Goal: Task Accomplishment & Management: Use online tool/utility

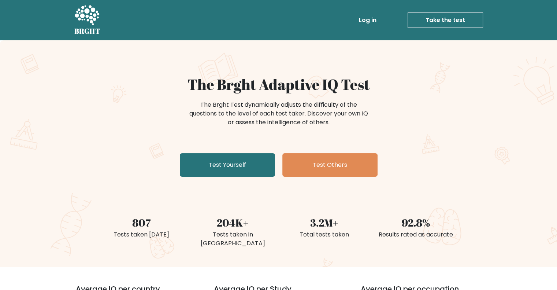
click at [504, 82] on div "The Brght Adaptive IQ Test The Brght Test dynamically adjusts the difficulty of…" at bounding box center [278, 153] width 557 height 226
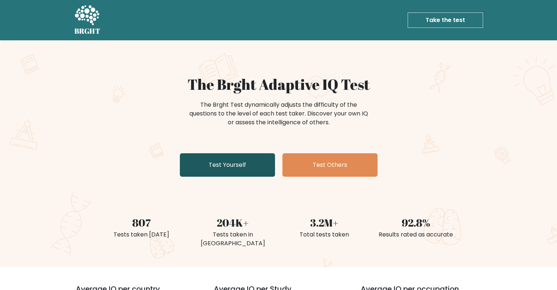
click at [237, 160] on link "Test Yourself" at bounding box center [227, 164] width 95 height 23
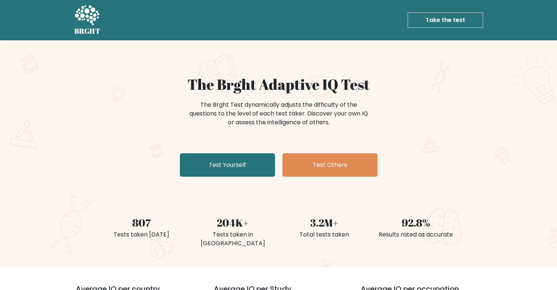
click at [442, 18] on link "Take the test" at bounding box center [445, 19] width 75 height 15
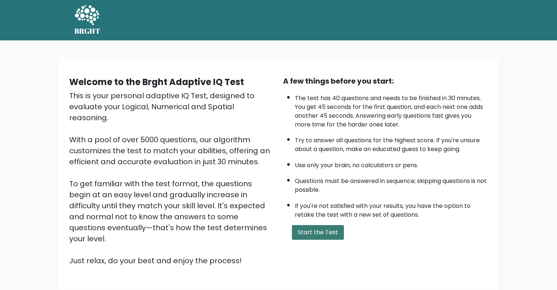
click at [325, 230] on button "Start the Test" at bounding box center [318, 232] width 52 height 15
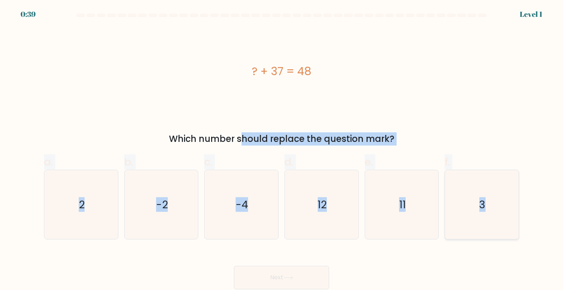
copy form "Which number should replace the question mark? a. 2 b. -2 c. -4 d. 12 e. 11 f. 3"
drag, startPoint x: 173, startPoint y: 138, endPoint x: 482, endPoint y: 208, distance: 317.6
click at [482, 208] on form "a. 2" at bounding box center [281, 151] width 563 height 275
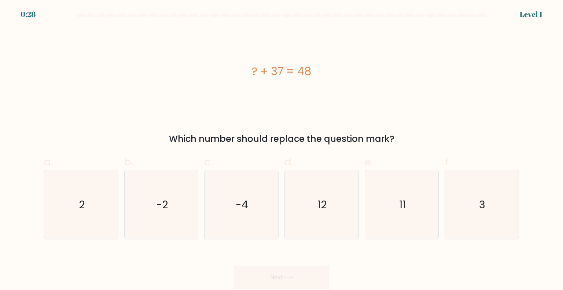
click at [251, 70] on div "? + 37 = 48" at bounding box center [281, 71] width 475 height 16
copy div "? + 37 = 48"
drag, startPoint x: 254, startPoint y: 70, endPoint x: 341, endPoint y: 71, distance: 87.9
click at [341, 71] on div "? + 37 = 48" at bounding box center [281, 71] width 475 height 16
click at [222, 138] on div "Which number should replace the question mark?" at bounding box center [281, 138] width 466 height 13
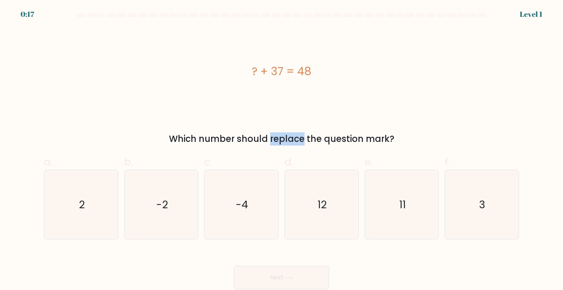
click at [222, 138] on div "Which number should replace the question mark?" at bounding box center [281, 138] width 466 height 13
copy form "Which number should replace the question mark?"
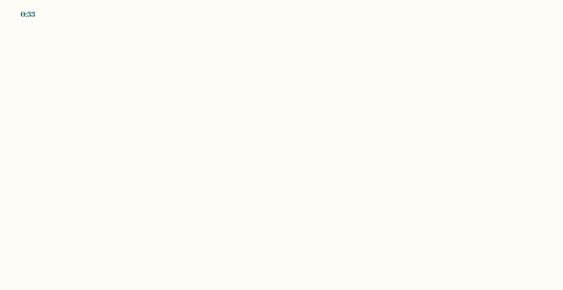
click at [275, 85] on body "0:33" at bounding box center [281, 145] width 563 height 290
drag, startPoint x: 184, startPoint y: 126, endPoint x: 223, endPoint y: 165, distance: 54.9
click at [187, 141] on body "0:31" at bounding box center [281, 145] width 563 height 290
drag, startPoint x: 547, startPoint y: 127, endPoint x: 248, endPoint y: 122, distance: 299.0
click at [292, 122] on body "0:30" at bounding box center [281, 145] width 563 height 290
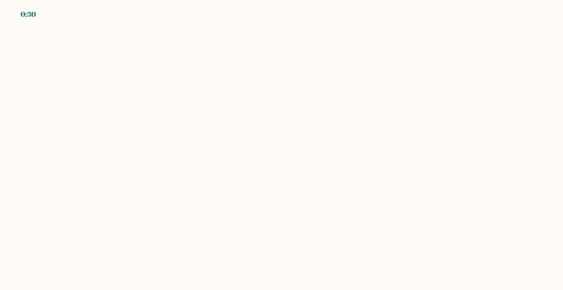
drag, startPoint x: 557, startPoint y: 108, endPoint x: 92, endPoint y: 114, distance: 464.9
click at [406, 113] on body "0:30" at bounding box center [281, 145] width 563 height 290
drag, startPoint x: 92, startPoint y: 114, endPoint x: 323, endPoint y: 79, distance: 233.4
click at [161, 105] on body "0:30" at bounding box center [281, 145] width 563 height 290
drag, startPoint x: 366, startPoint y: 77, endPoint x: 154, endPoint y: 74, distance: 212.5
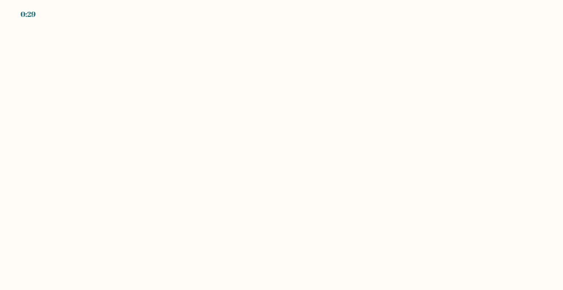
click at [317, 79] on body "0:29" at bounding box center [281, 145] width 563 height 290
drag, startPoint x: 154, startPoint y: 74, endPoint x: 67, endPoint y: 18, distance: 103.3
click at [100, 58] on body "0:29" at bounding box center [281, 145] width 563 height 290
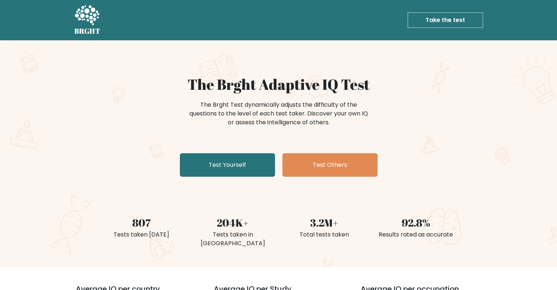
click at [452, 21] on link "Take the test" at bounding box center [445, 19] width 75 height 15
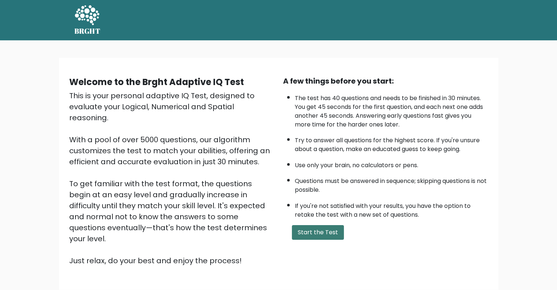
click at [310, 230] on button "Start the Test" at bounding box center [318, 232] width 52 height 15
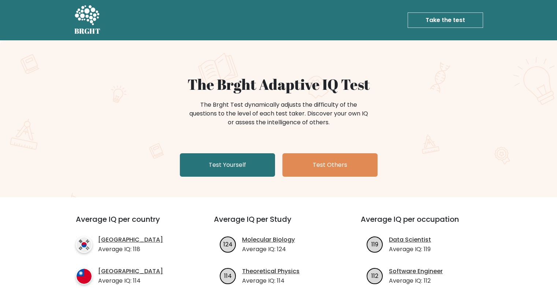
click at [448, 18] on link "Take the test" at bounding box center [445, 19] width 75 height 15
click at [506, 108] on div "The Brght Adaptive IQ Test The Brght Test dynamically adjusts the difficulty of…" at bounding box center [278, 118] width 557 height 157
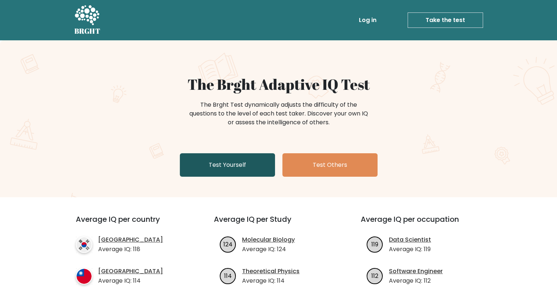
click at [221, 170] on link "Test Yourself" at bounding box center [227, 164] width 95 height 23
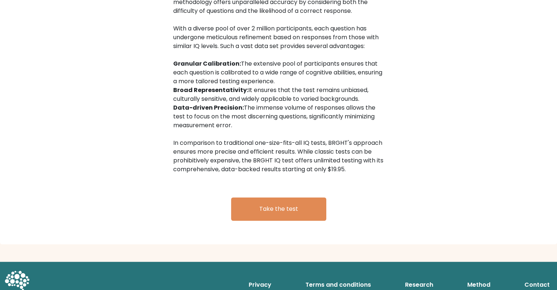
scroll to position [1062, 0]
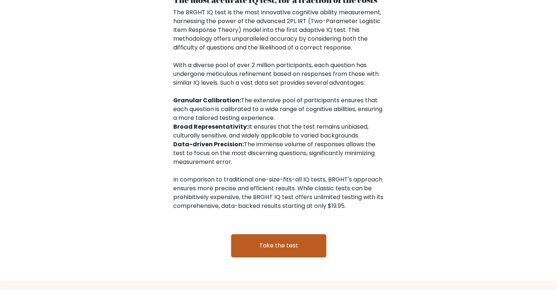
click at [271, 238] on link "Take the test" at bounding box center [278, 245] width 95 height 23
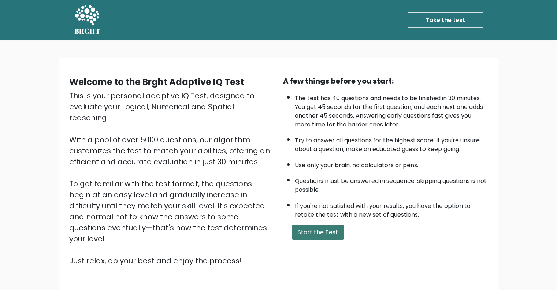
click at [311, 230] on button "Start the Test" at bounding box center [318, 232] width 52 height 15
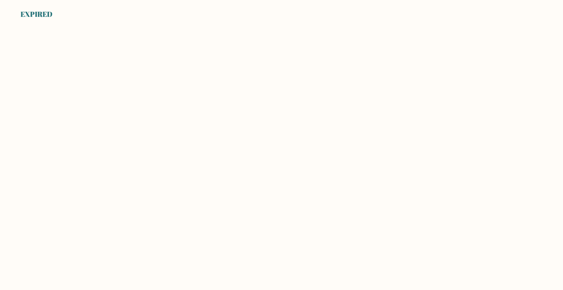
click at [39, 1] on div "EXPIRED" at bounding box center [281, 4] width 563 height 9
click at [34, 23] on body "EXPIRED" at bounding box center [281, 145] width 563 height 290
click at [37, 18] on div "EXPIRED" at bounding box center [37, 14] width 32 height 11
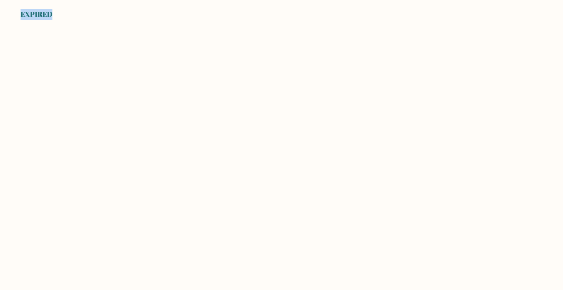
click at [37, 18] on div "EXPIRED" at bounding box center [37, 14] width 32 height 11
click at [121, 62] on body "EXPIRED" at bounding box center [281, 145] width 563 height 290
